Goal: Transaction & Acquisition: Purchase product/service

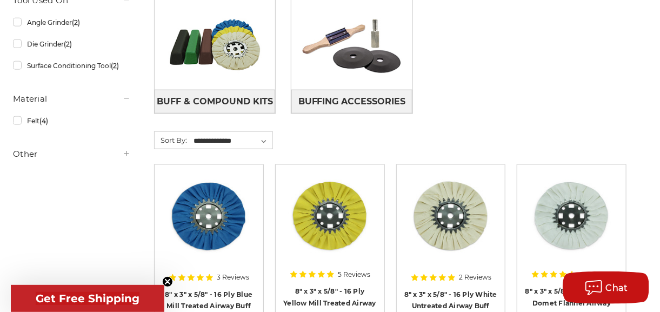
scroll to position [487, 0]
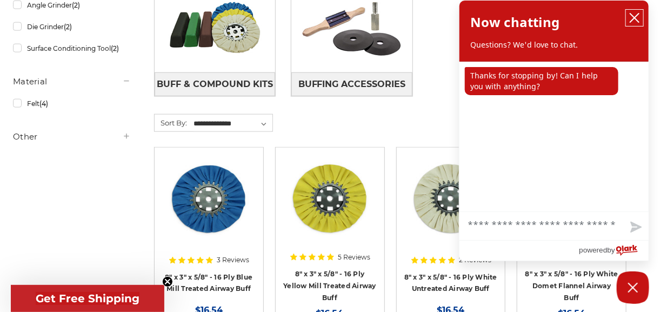
click at [633, 16] on icon "close chatbox" at bounding box center [634, 17] width 11 height 11
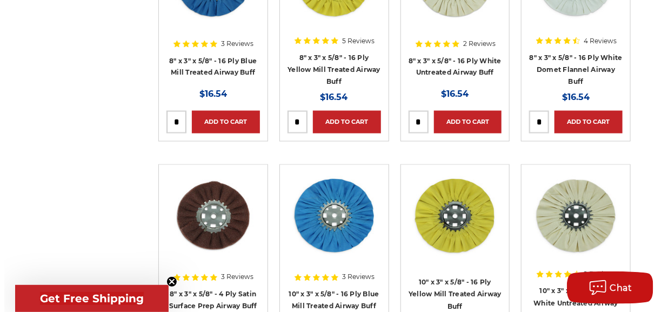
scroll to position [706, 0]
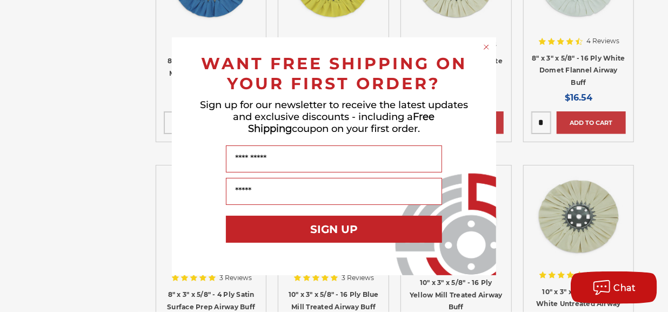
click at [487, 46] on icon "Close dialog" at bounding box center [486, 47] width 11 height 11
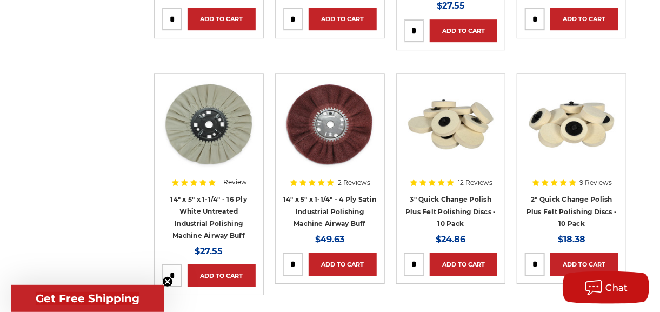
scroll to position [1298, 0]
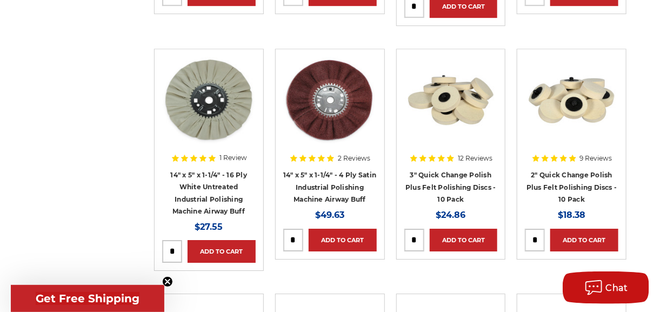
click at [458, 173] on div at bounding box center [451, 118] width 94 height 123
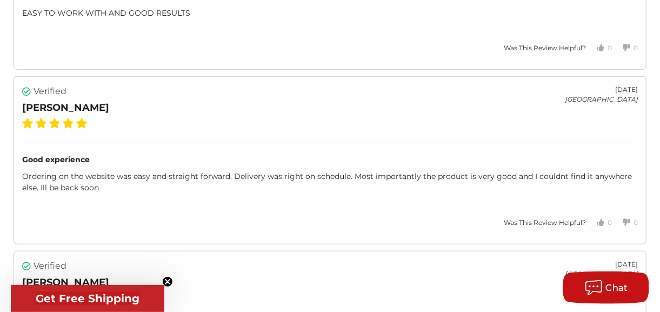
scroll to position [1784, 0]
